Goal: Book appointment/travel/reservation

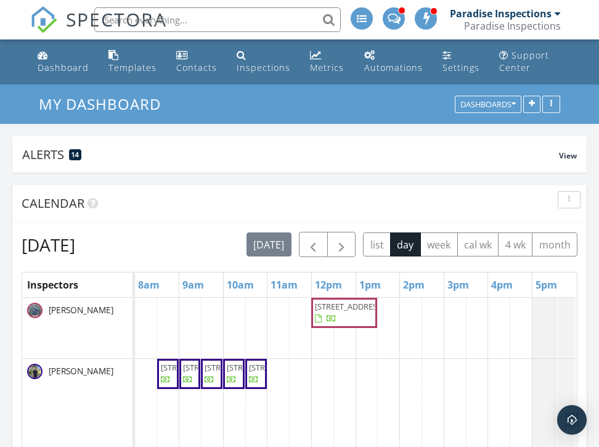
scroll to position [1862, 600]
click at [498, 256] on button "4 wk" at bounding box center [515, 244] width 35 height 24
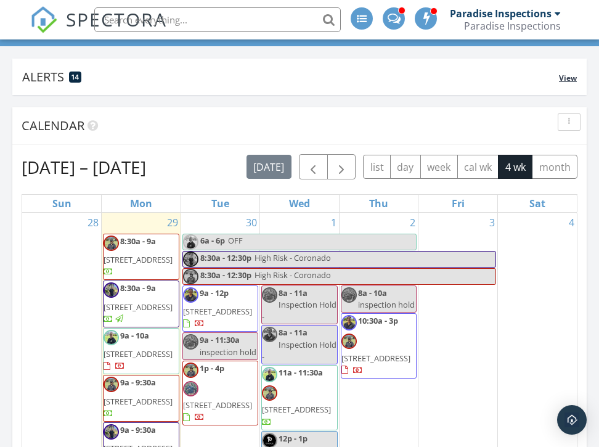
scroll to position [89, 0]
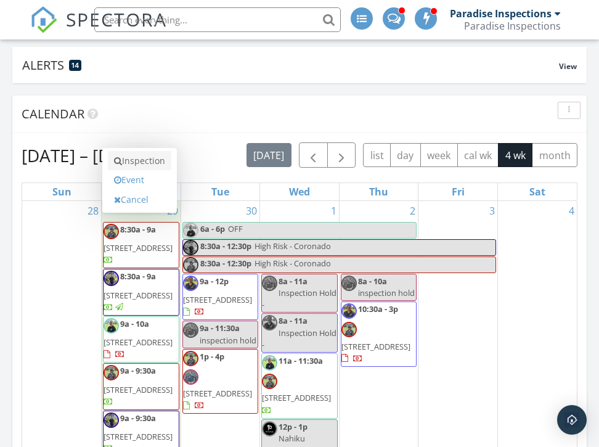
click at [153, 169] on link "Inspection" at bounding box center [139, 161] width 63 height 20
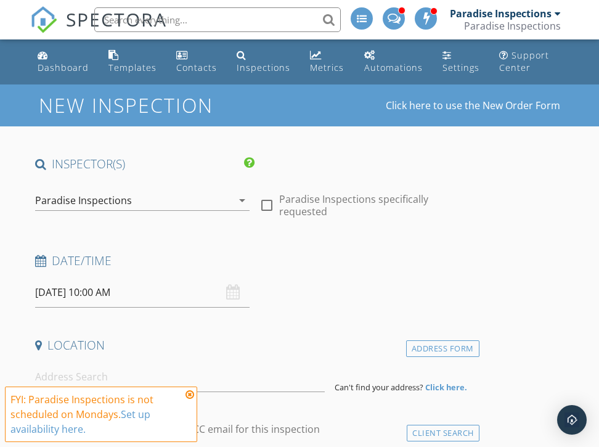
click at [166, 204] on div "Paradise Inspections" at bounding box center [133, 200] width 197 height 20
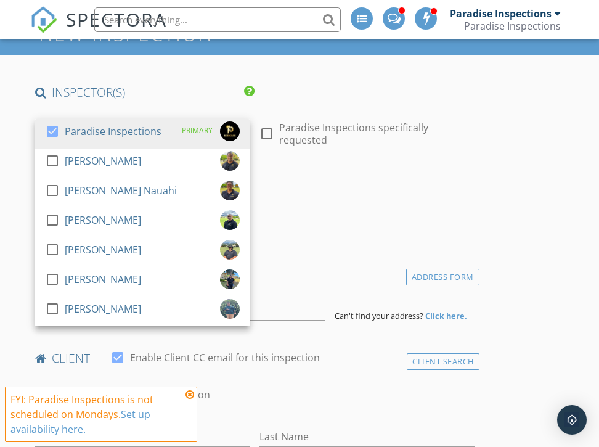
scroll to position [74, 0]
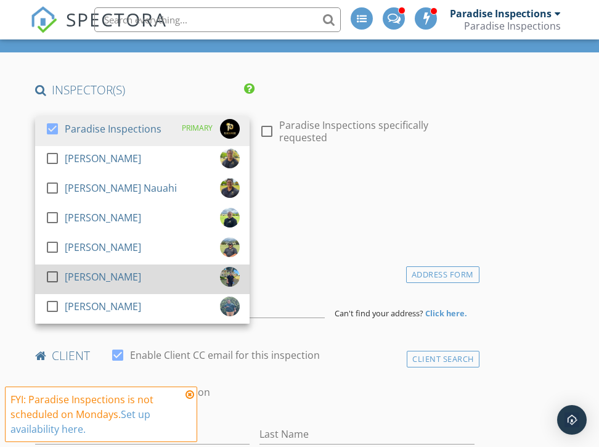
click at [140, 274] on div "check_box_outline_blank David Bega" at bounding box center [142, 279] width 195 height 25
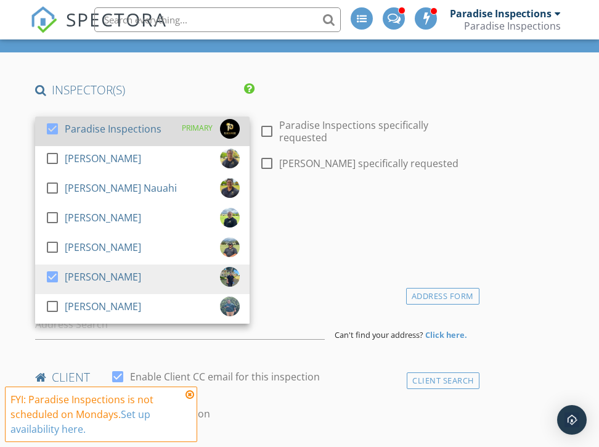
click at [161, 131] on div "check_box Paradise Inspections PRIMARY" at bounding box center [142, 131] width 195 height 25
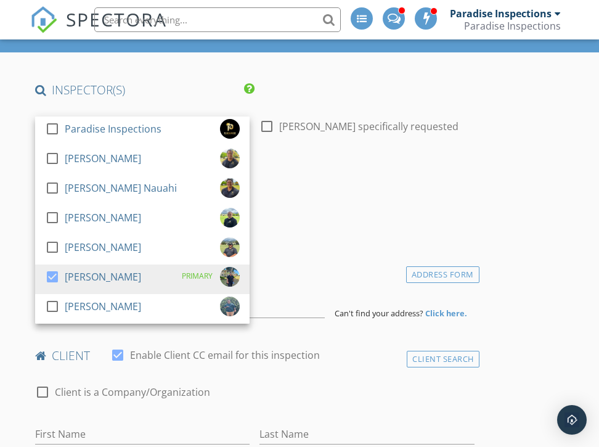
click at [336, 214] on div "Date/Time 09/29/2025 10:00 AM" at bounding box center [254, 206] width 449 height 55
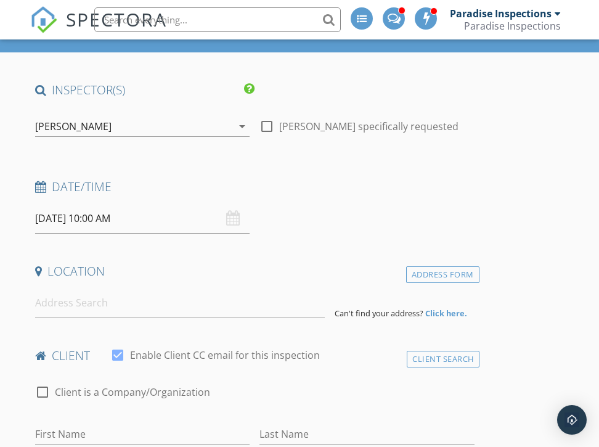
click at [152, 288] on div "Address Form Can't find your address? Click here." at bounding box center [254, 303] width 449 height 30
click at [150, 300] on input at bounding box center [180, 303] width 290 height 30
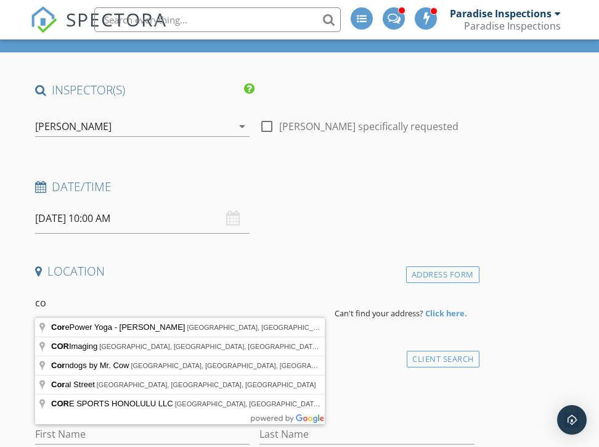
type input "c"
type input "91-1214 Kaneana Street, Ewa Beach, HI, USA"
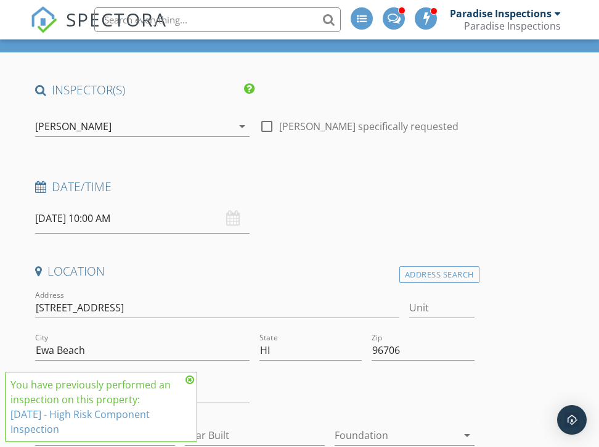
click at [460, 320] on div "Unit" at bounding box center [441, 314] width 65 height 33
type input "11B"
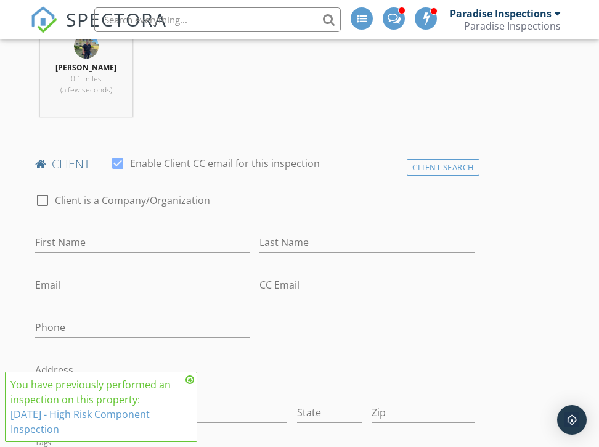
scroll to position [523, 0]
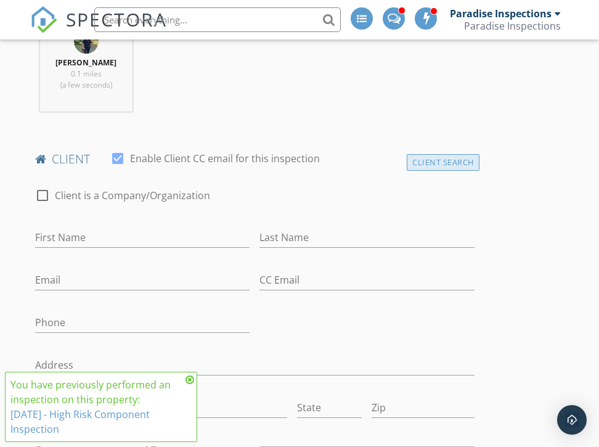
click at [462, 160] on div "Client Search" at bounding box center [443, 162] width 73 height 17
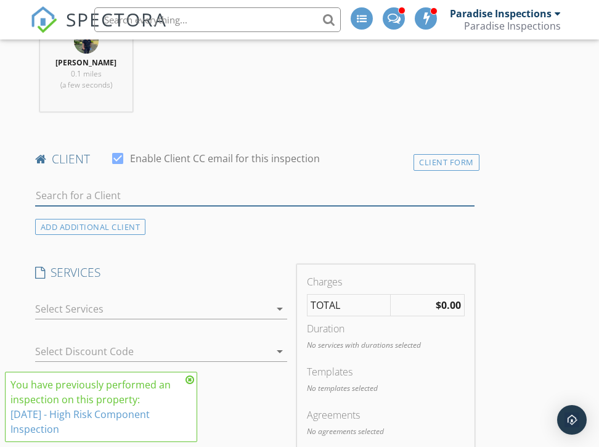
click at [268, 203] on input "text" at bounding box center [254, 196] width 439 height 20
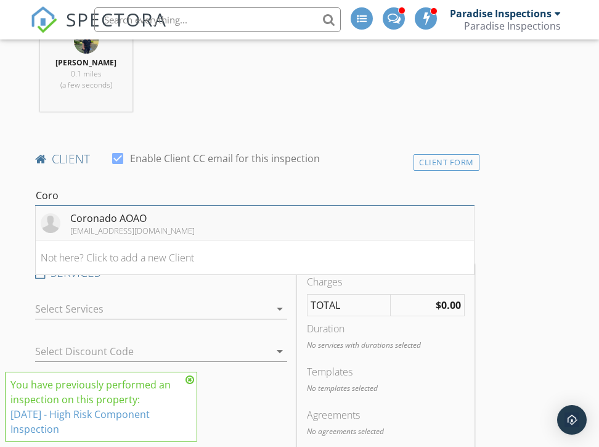
type input "Coro"
click at [257, 225] on li "Coronado AOAO labrusca369@gmail.com" at bounding box center [255, 223] width 438 height 35
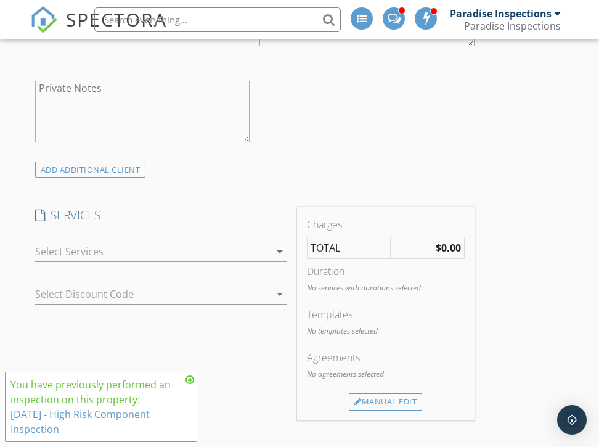
scroll to position [1039, 0]
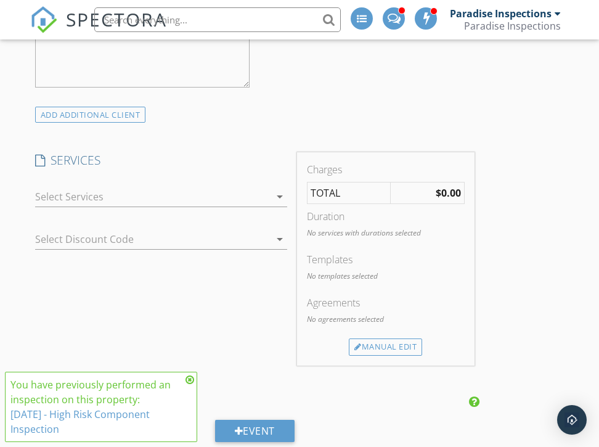
click at [235, 200] on div at bounding box center [152, 197] width 235 height 20
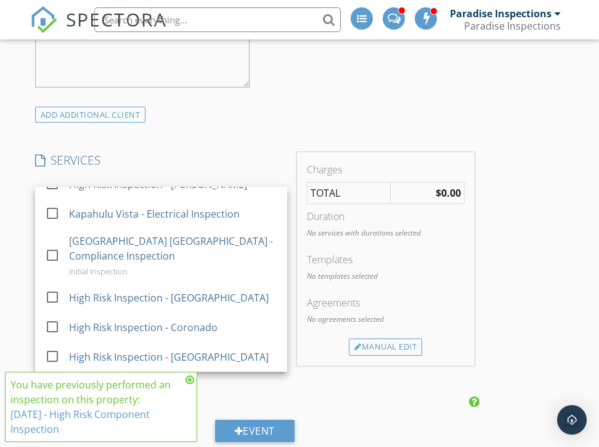
scroll to position [1260, 0]
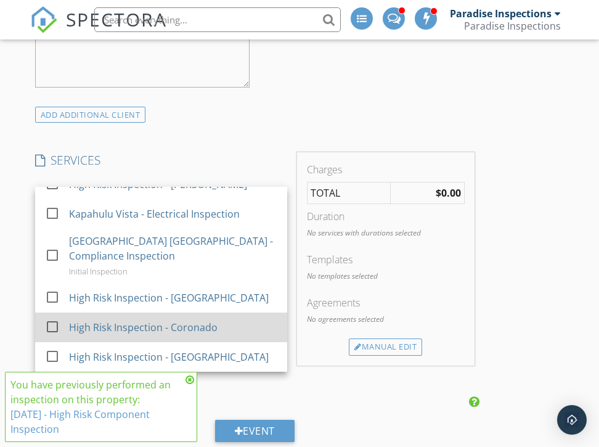
click at [235, 315] on div "High Risk Inspection - Coronado" at bounding box center [173, 327] width 208 height 25
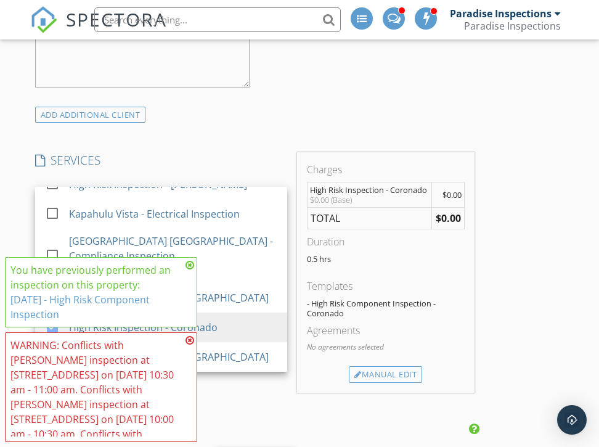
click at [528, 251] on div "INSPECTOR(S) check_box_outline_blank Paradise Inspections check_box_outline_bla…" at bounding box center [299, 295] width 539 height 2356
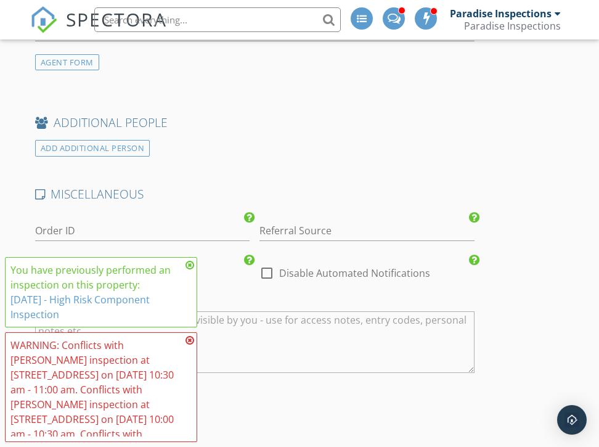
scroll to position [1906, 0]
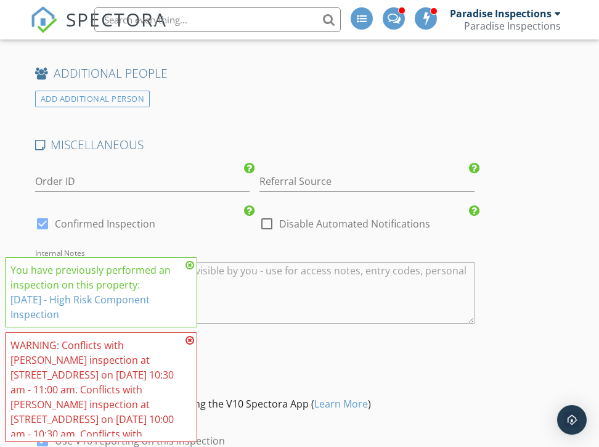
click at [260, 222] on div at bounding box center [266, 223] width 21 height 21
checkbox input "true"
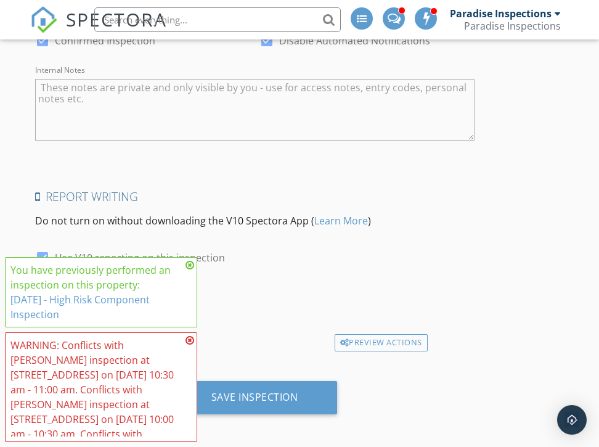
click at [242, 413] on div "Save Inspection" at bounding box center [254, 402] width 449 height 43
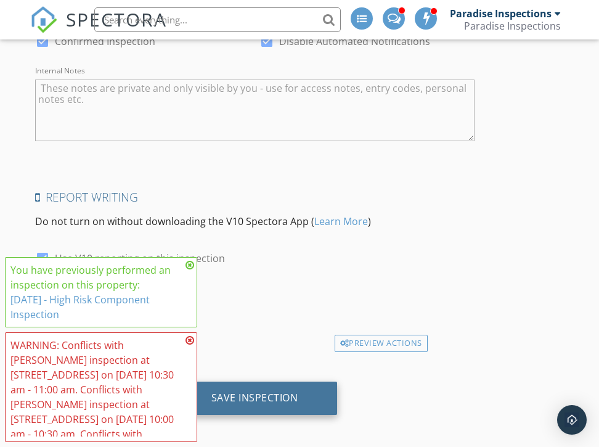
click at [253, 393] on div "Save Inspection" at bounding box center [254, 397] width 87 height 12
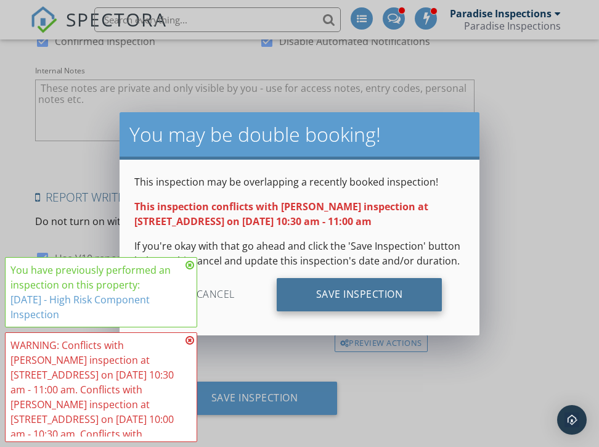
click at [343, 302] on div "Save Inspection" at bounding box center [360, 294] width 166 height 33
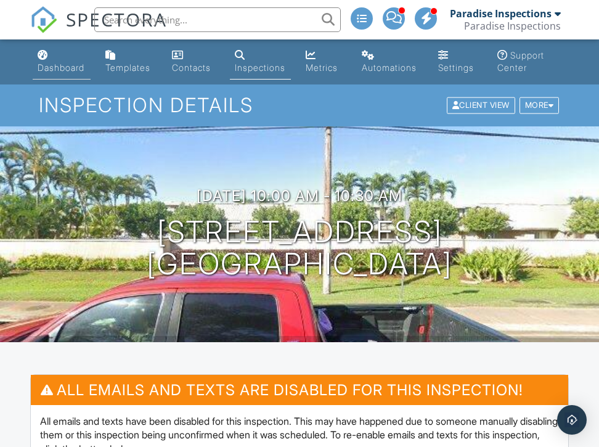
click at [52, 62] on div "Dashboard" at bounding box center [61, 67] width 47 height 10
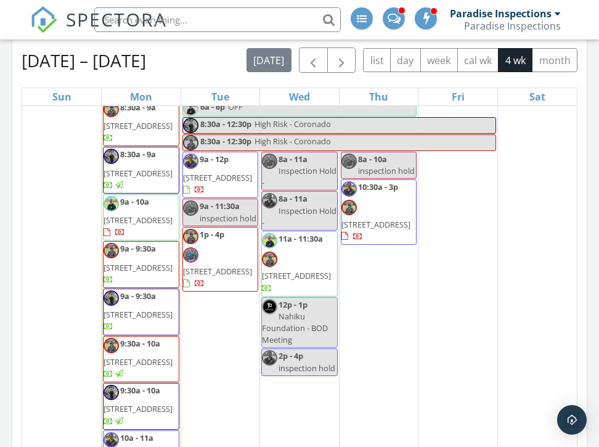
scroll to position [27, 0]
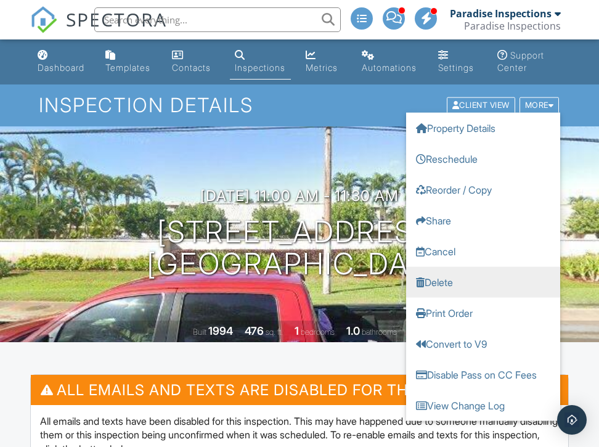
click at [456, 282] on link "Delete" at bounding box center [483, 282] width 154 height 31
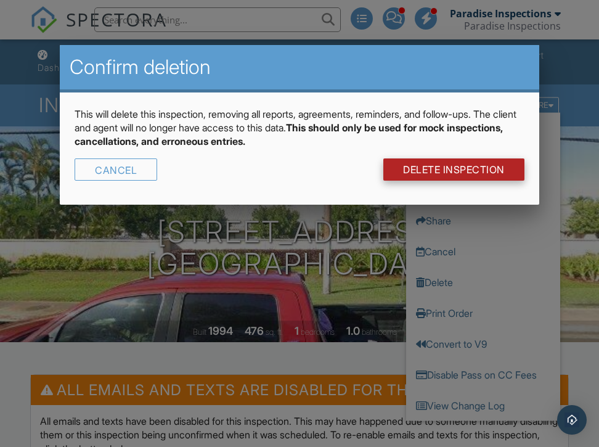
click at [452, 168] on link "DELETE Inspection" at bounding box center [453, 169] width 141 height 22
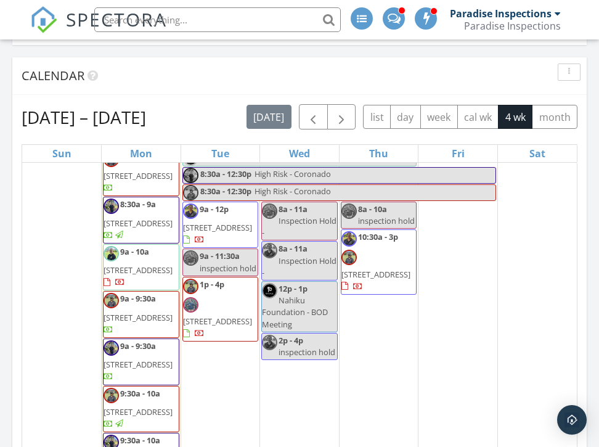
scroll to position [22, 0]
